Goal: Find specific page/section: Find specific page/section

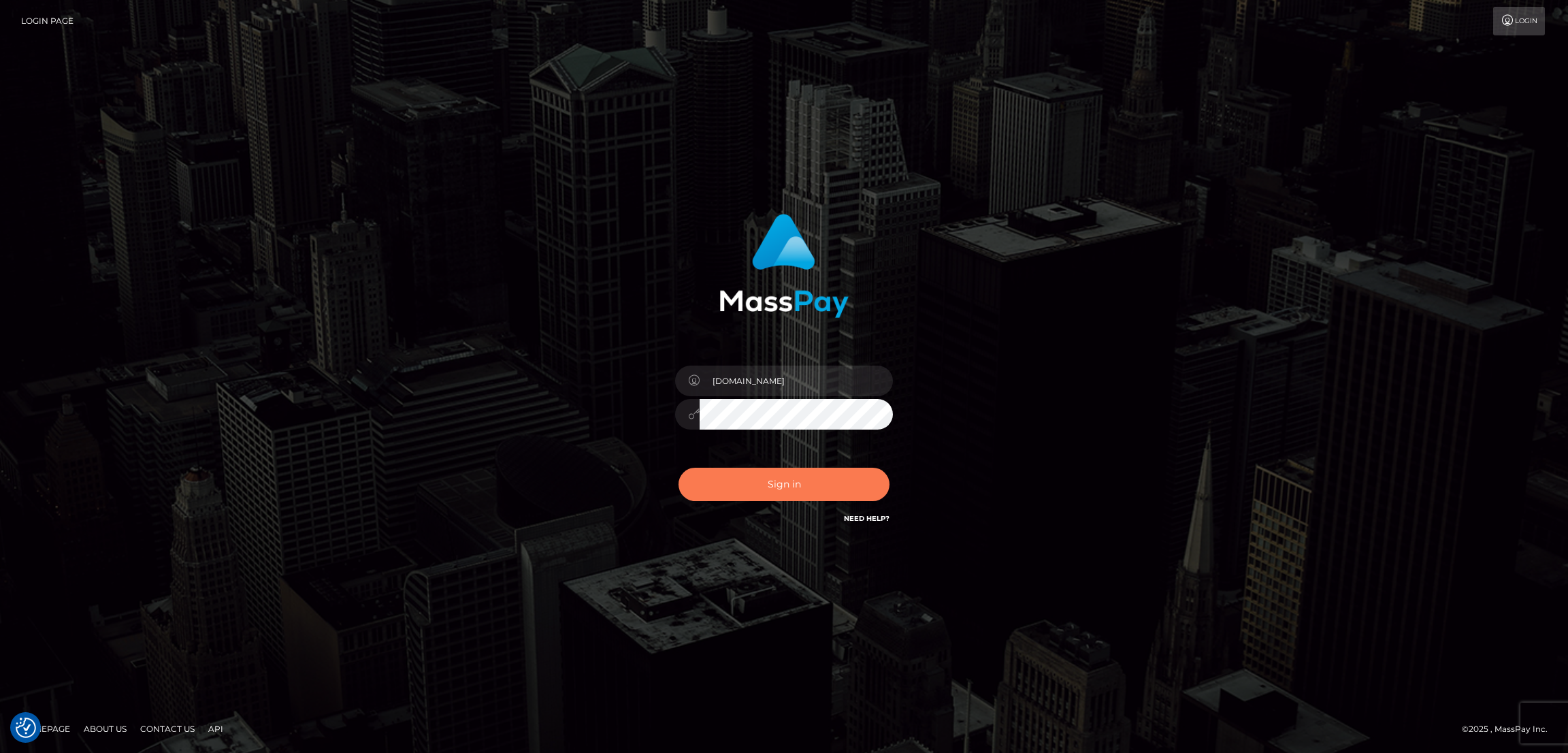
click at [778, 485] on button "Sign in" at bounding box center [784, 484] width 211 height 33
type input "nb.es"
click at [779, 485] on button "Sign in" at bounding box center [784, 484] width 211 height 33
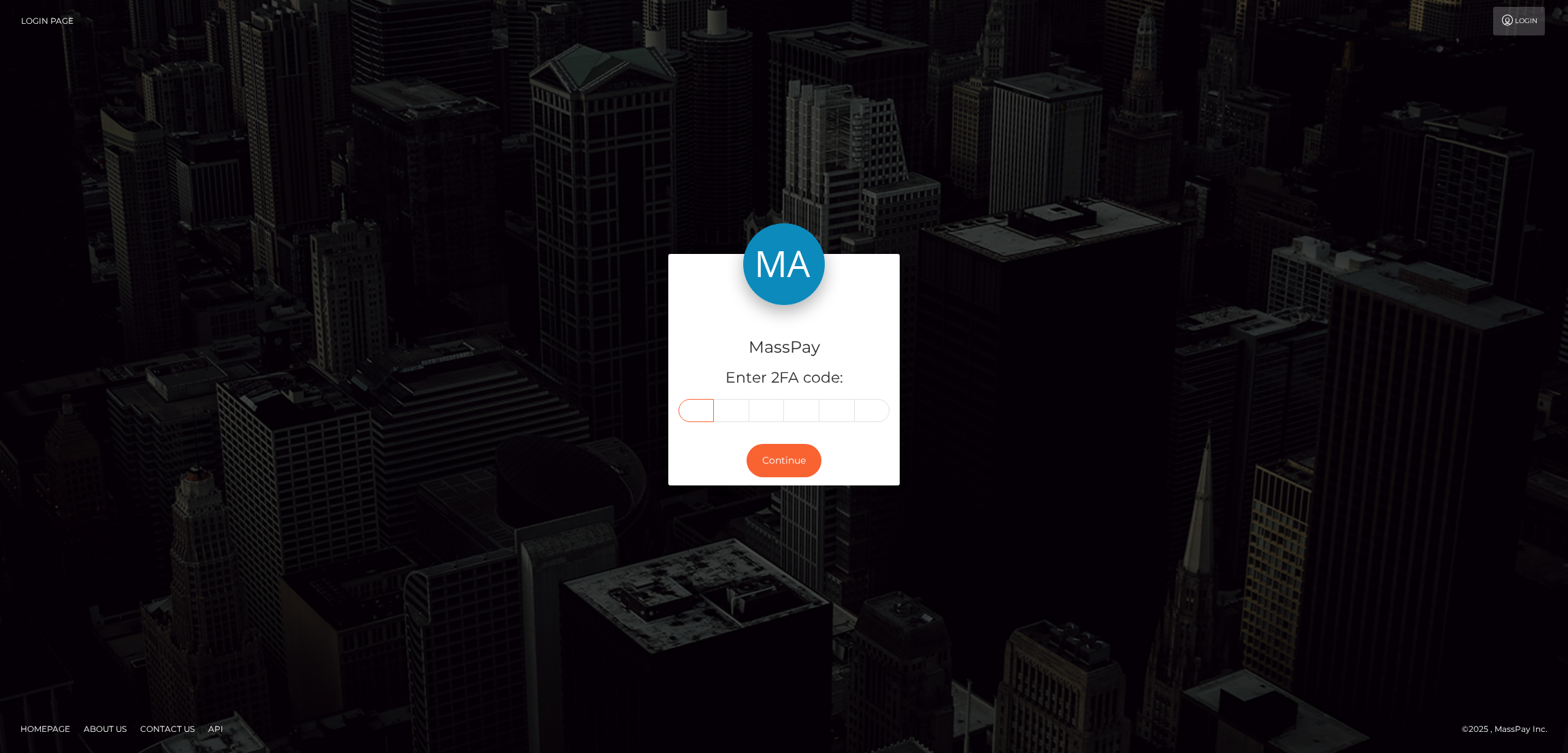
click at [689, 415] on input "text" at bounding box center [696, 410] width 35 height 23
paste input "7"
type input "7"
type input "9"
type input "1"
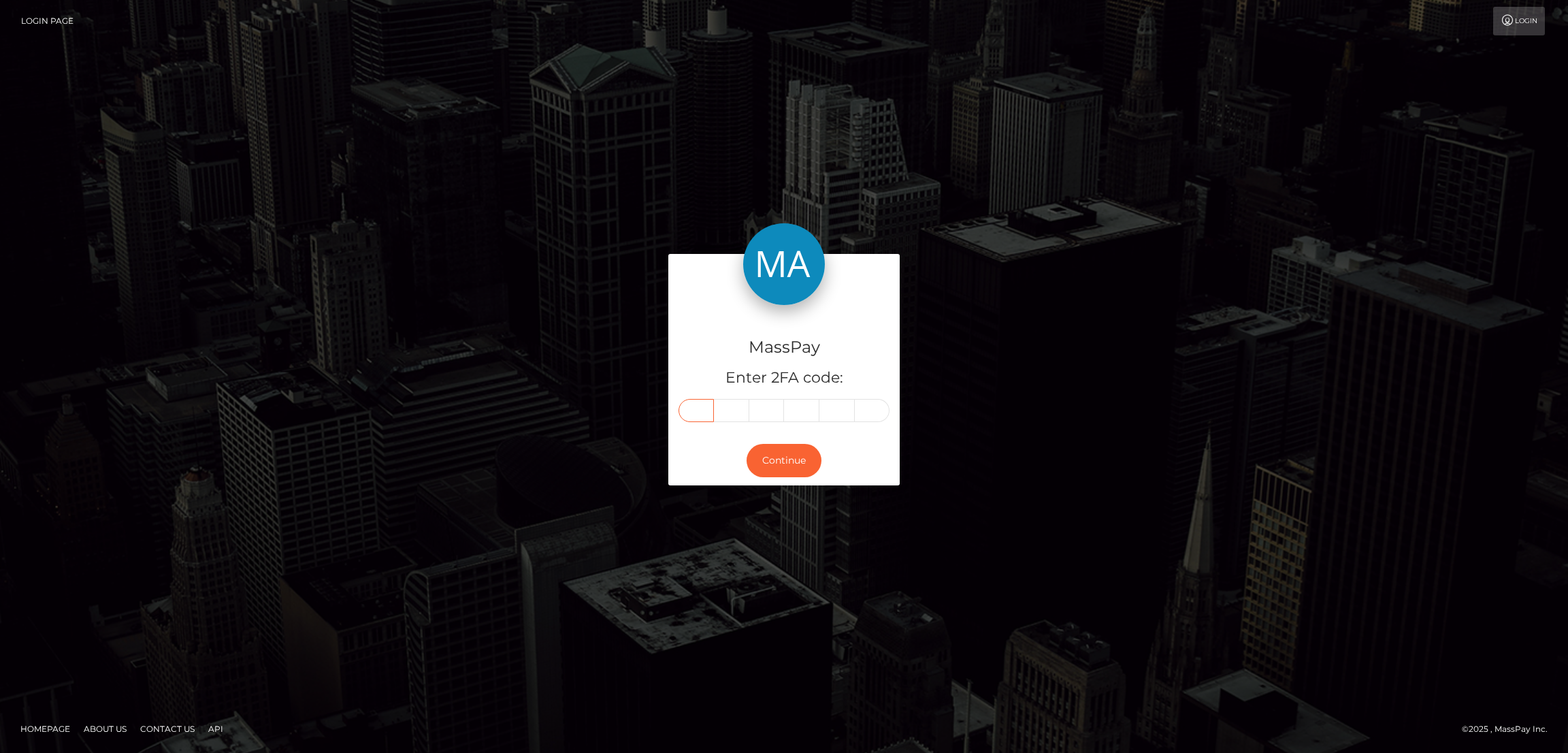
type input "3"
type input "1"
type input "8"
click at [783, 458] on button "Continue" at bounding box center [784, 460] width 75 height 33
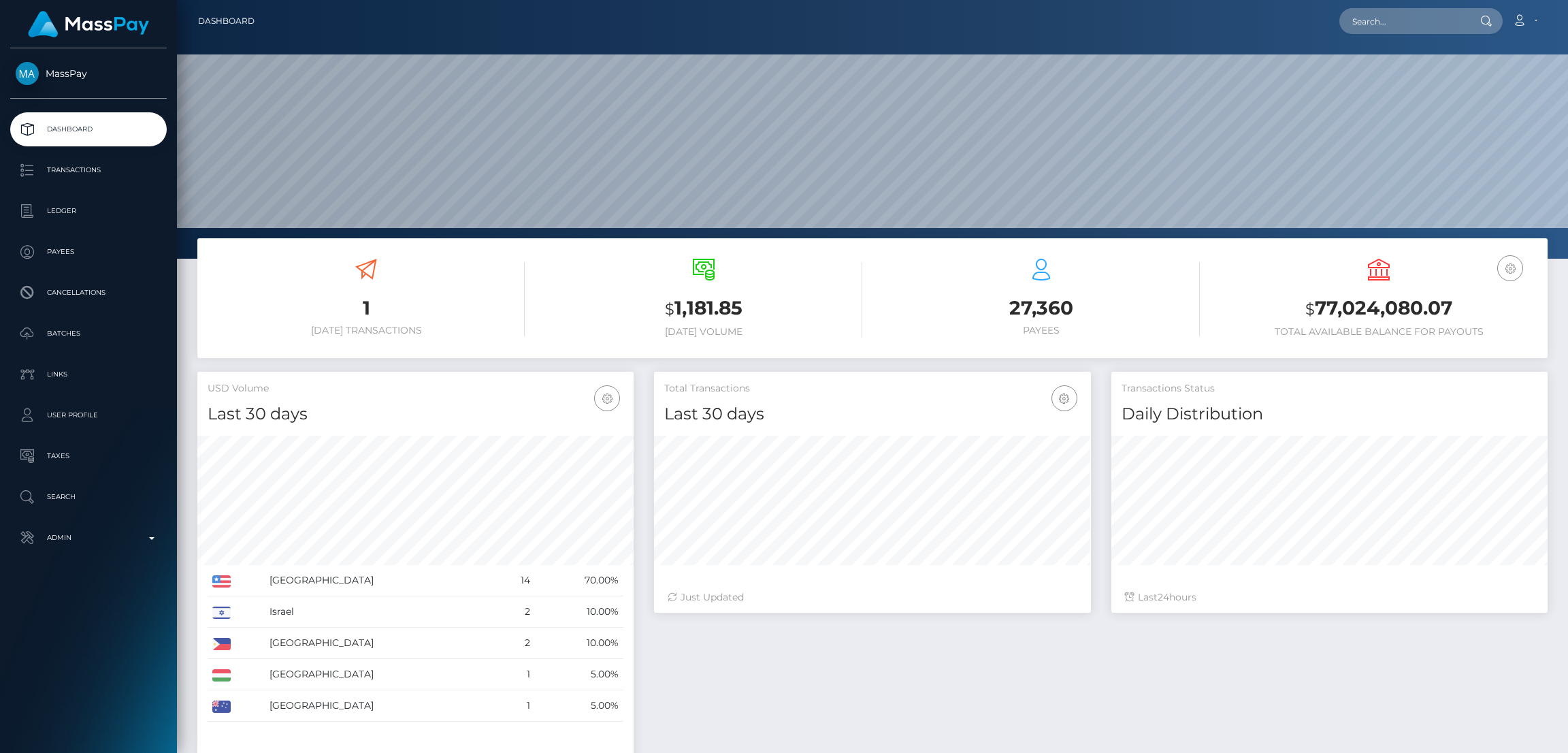
scroll to position [241, 437]
click at [1383, 30] on input "text" at bounding box center [1403, 21] width 128 height 26
paste input "cannababykush@hotmail.com"
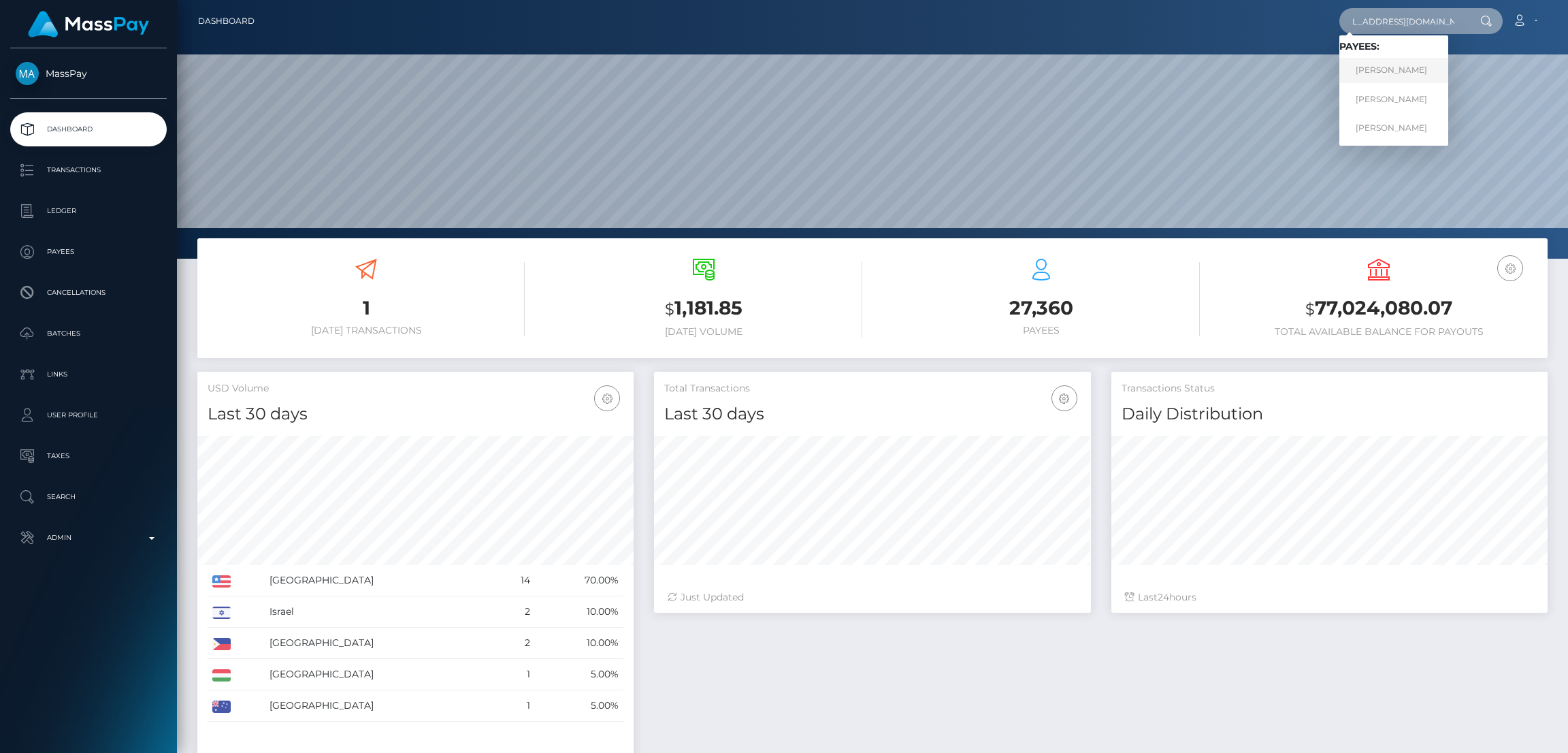
type input "cannababykush@hotmail.com"
click at [1387, 70] on link "Hailey Gassman" at bounding box center [1394, 71] width 109 height 25
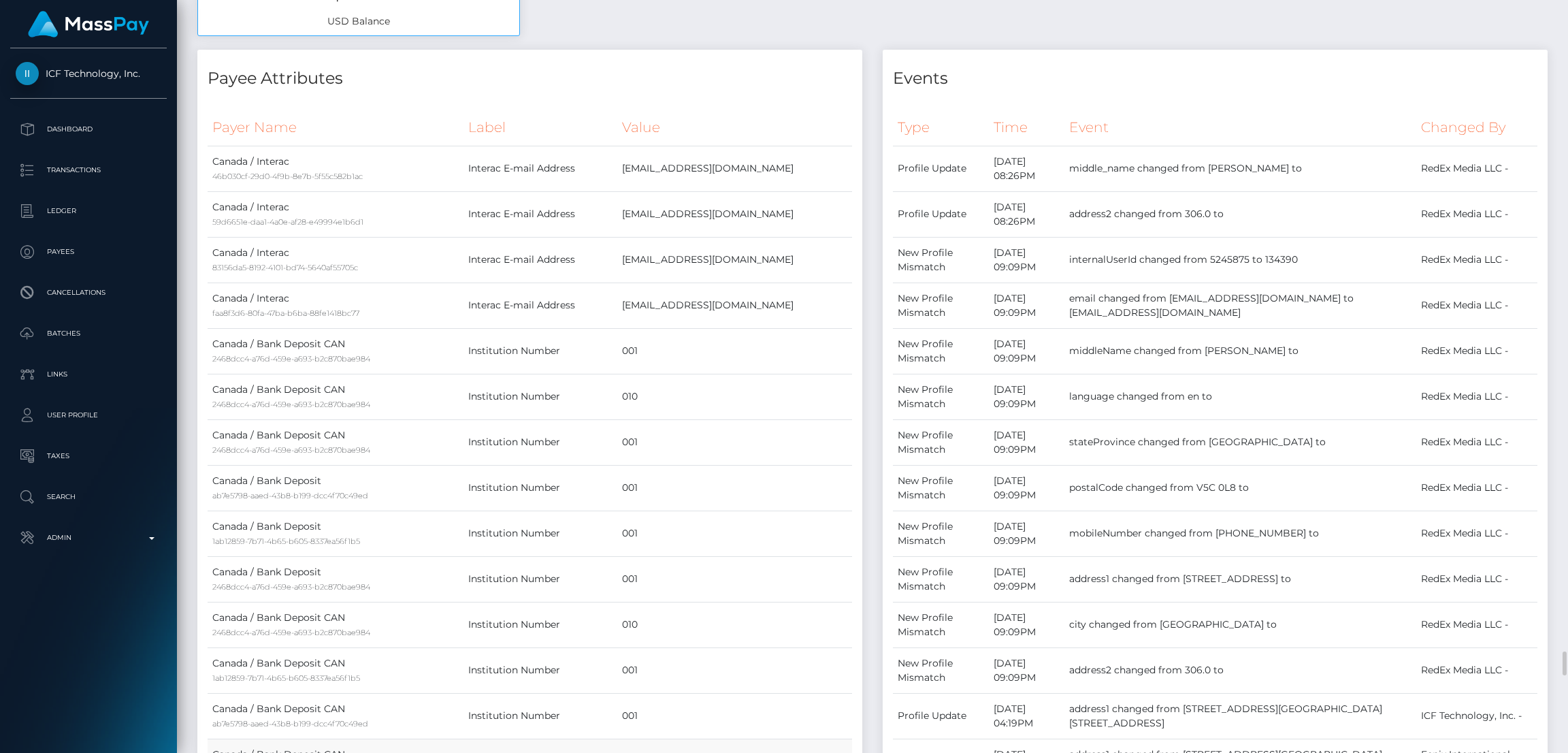
scroll to position [1224, 0]
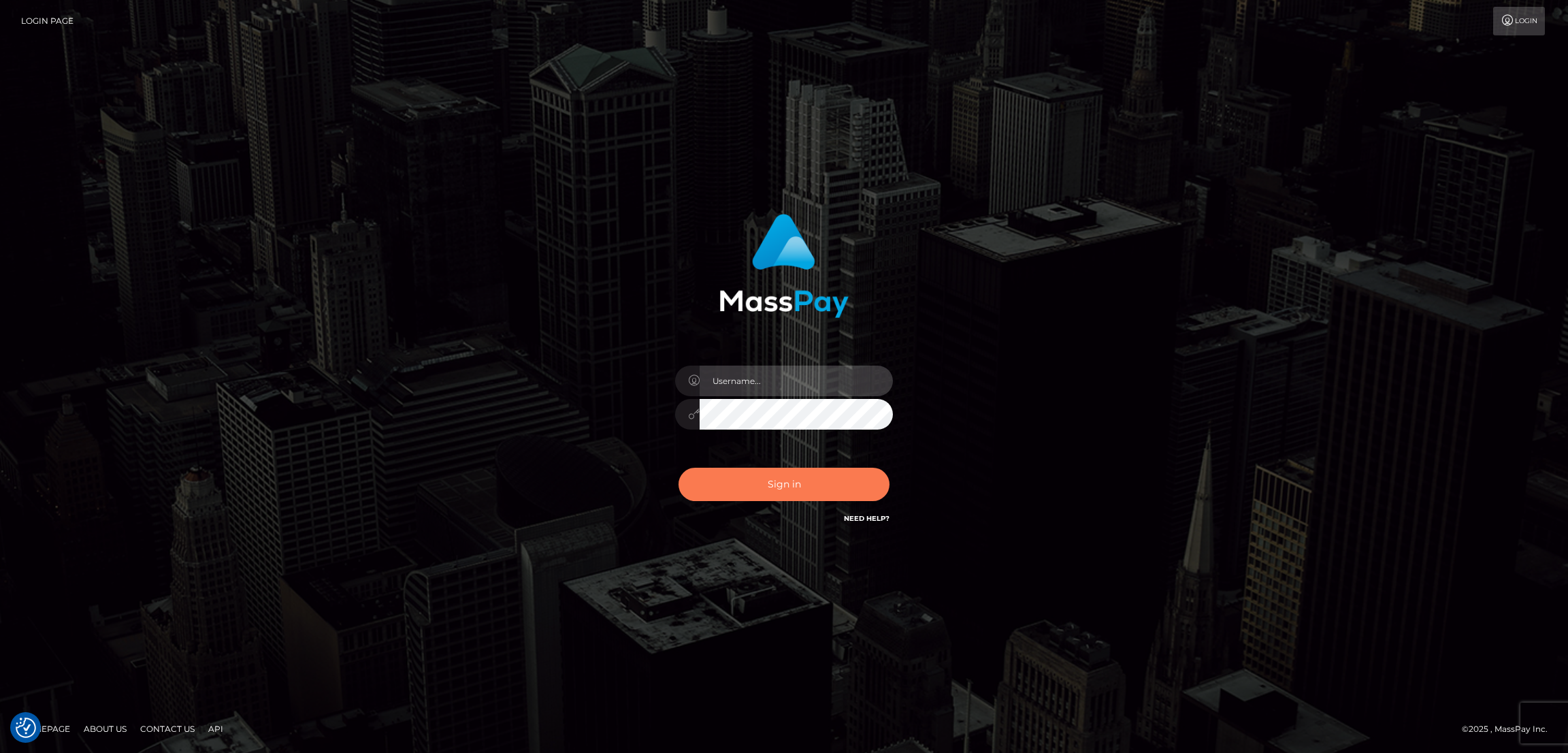
type input "[DOMAIN_NAME]"
click at [792, 482] on button "Sign in" at bounding box center [784, 484] width 211 height 33
type input "[DOMAIN_NAME]"
click at [792, 482] on button "Sign in" at bounding box center [784, 484] width 211 height 33
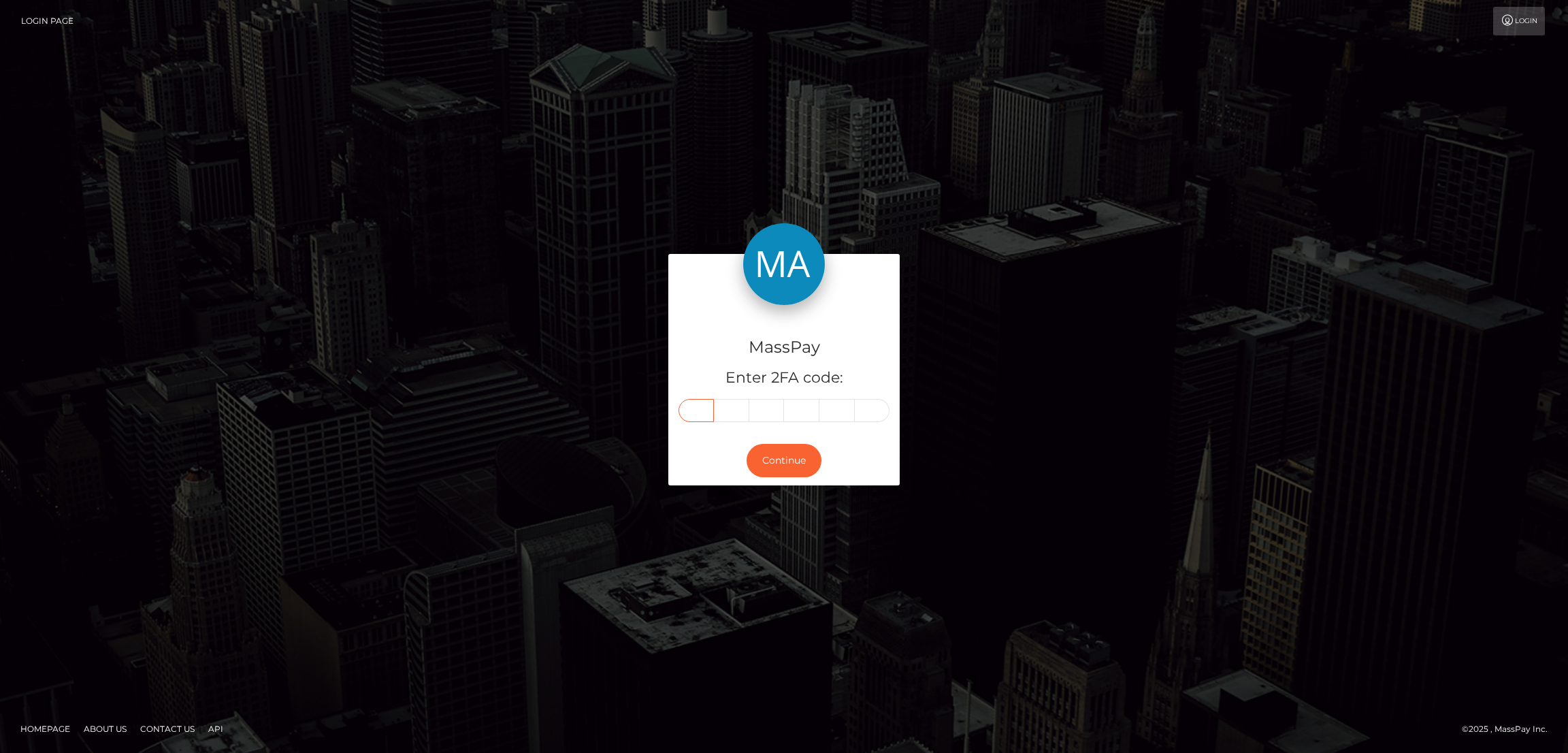
click at [696, 408] on input "text" at bounding box center [696, 410] width 35 height 23
paste input "9"
type input "9"
type input "7"
type input "4"
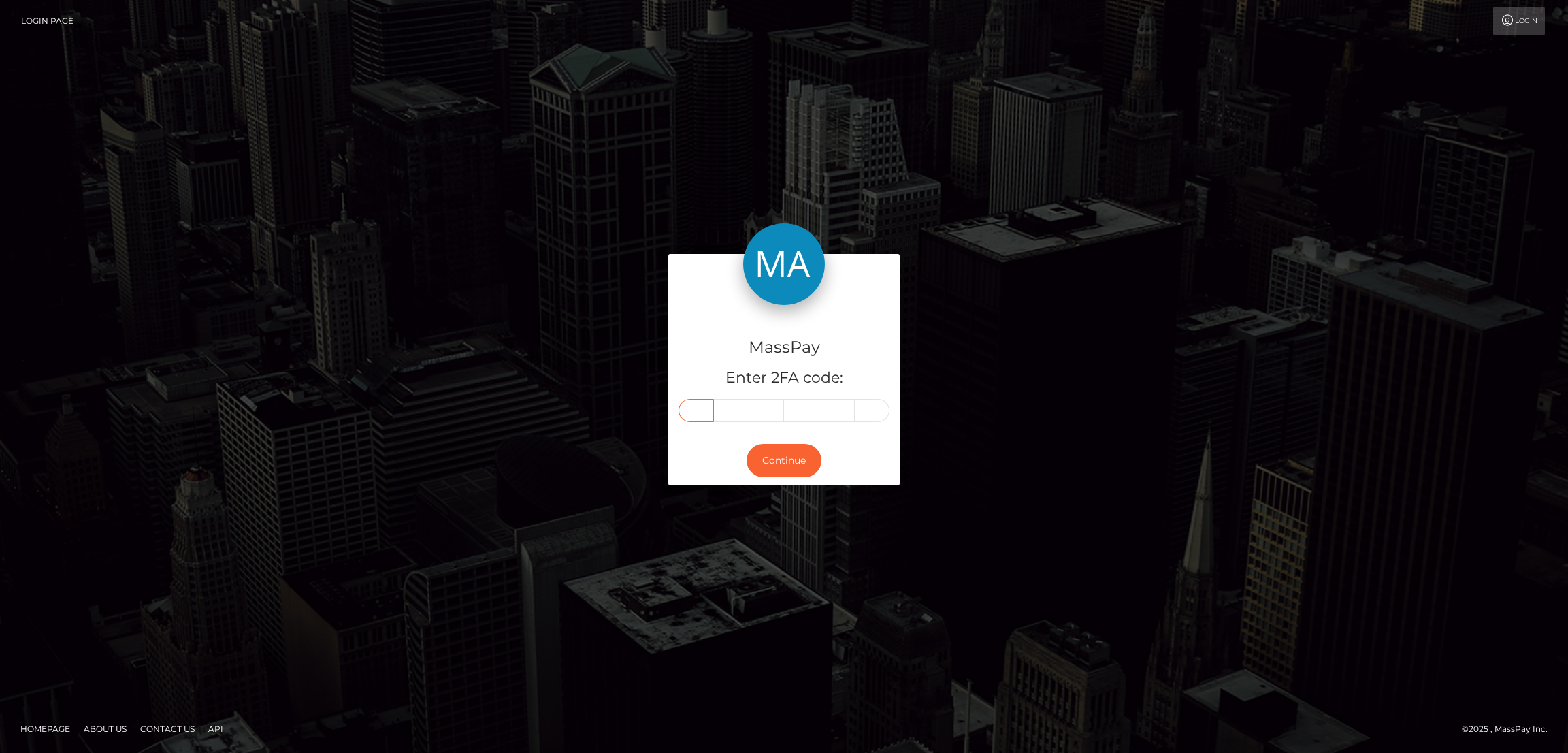
type input "1"
type input "8"
type input "0"
click at [793, 467] on button "Continue" at bounding box center [784, 460] width 75 height 33
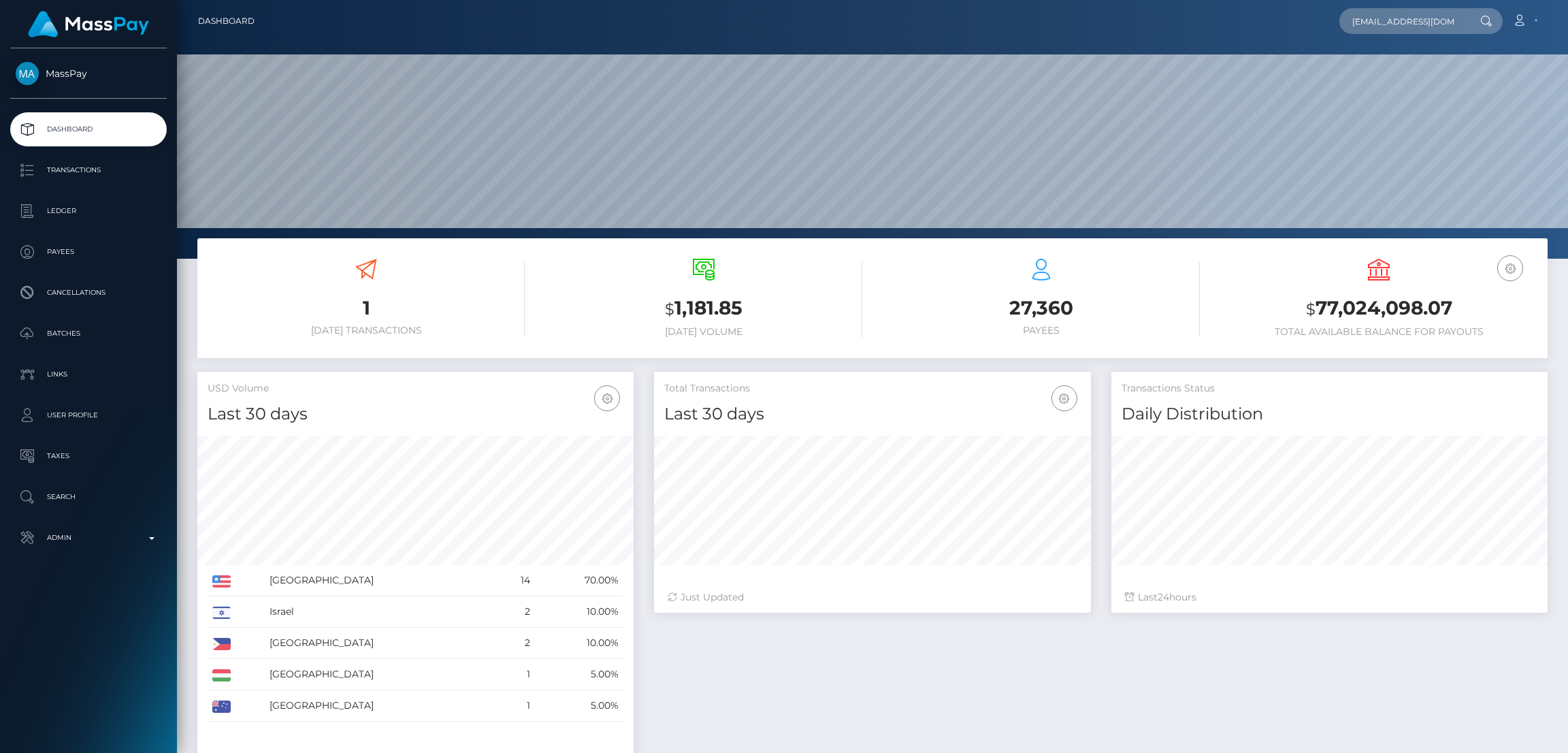
scroll to position [0, 28]
type input "debralynnsweeney@gmail.com"
click at [1385, 67] on link "Debra Sweeney" at bounding box center [1394, 71] width 109 height 25
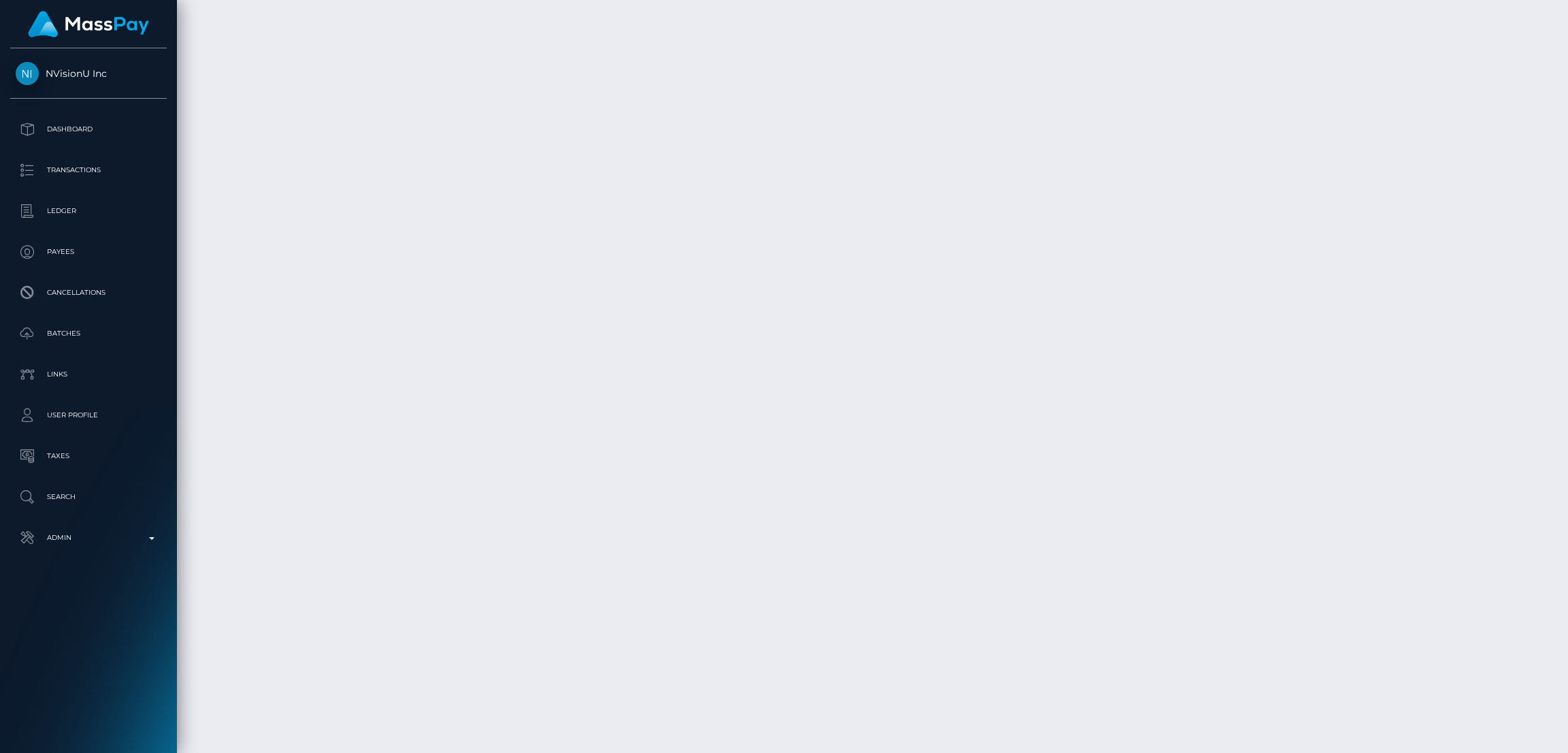
scroll to position [5151, 0]
